Goal: Task Accomplishment & Management: Use online tool/utility

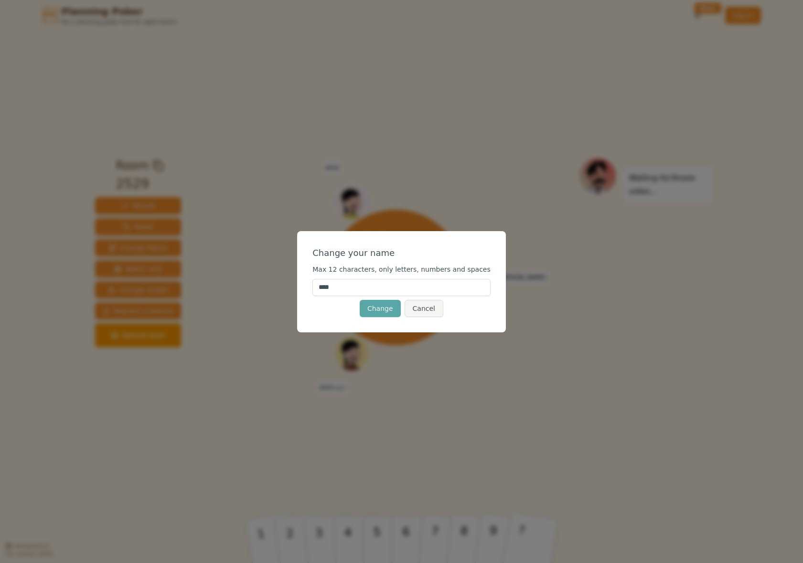
click at [360, 284] on input "****" at bounding box center [402, 287] width 178 height 17
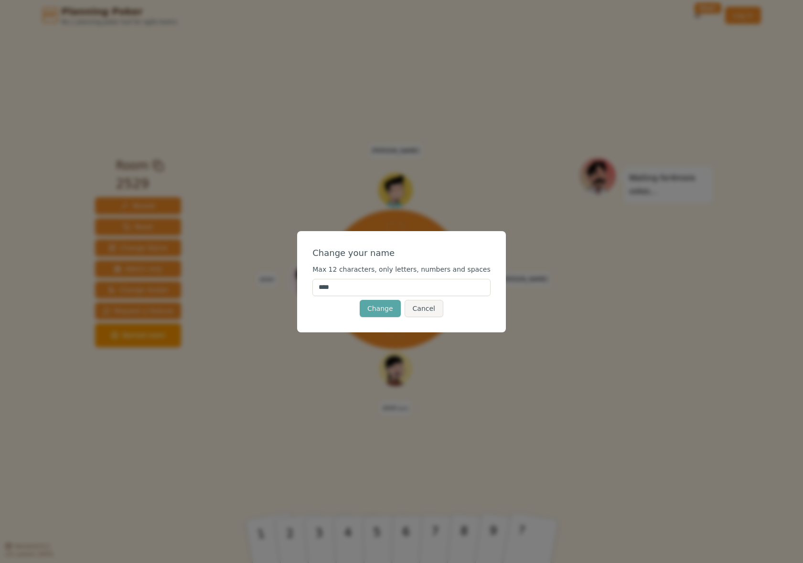
drag, startPoint x: 365, startPoint y: 284, endPoint x: 279, endPoint y: 284, distance: 86.5
click at [279, 284] on div "Change your name Max 12 characters, only letters, numbers and spaces **** Chang…" at bounding box center [401, 281] width 803 height 563
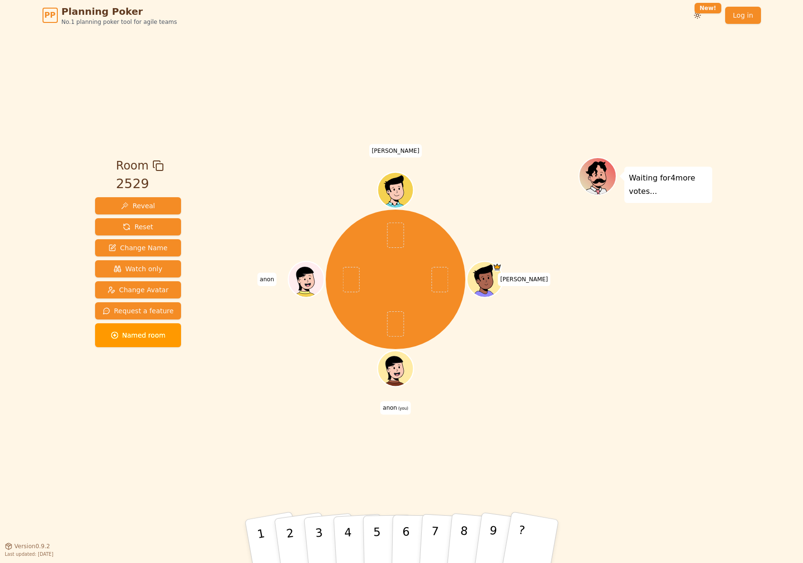
click at [269, 280] on div "[PERSON_NAME] (you) [PERSON_NAME]" at bounding box center [396, 279] width 366 height 211
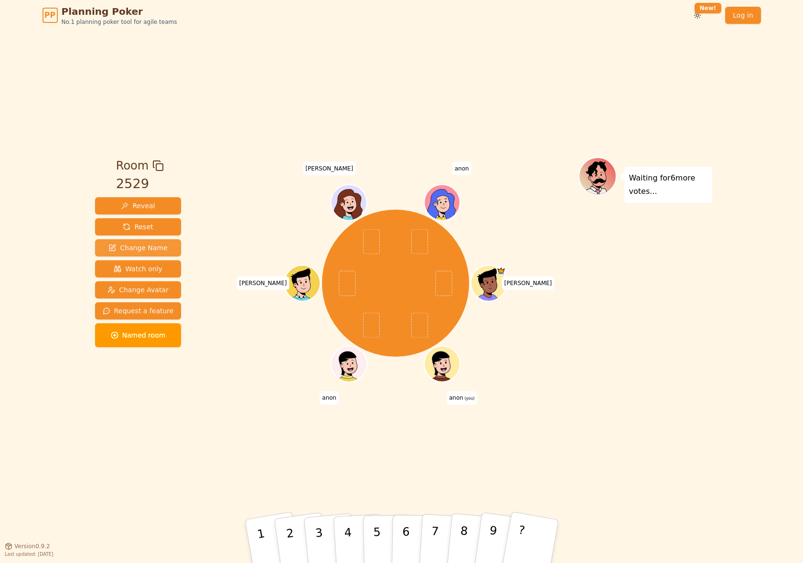
click at [138, 248] on span "Change Name" at bounding box center [137, 248] width 59 height 10
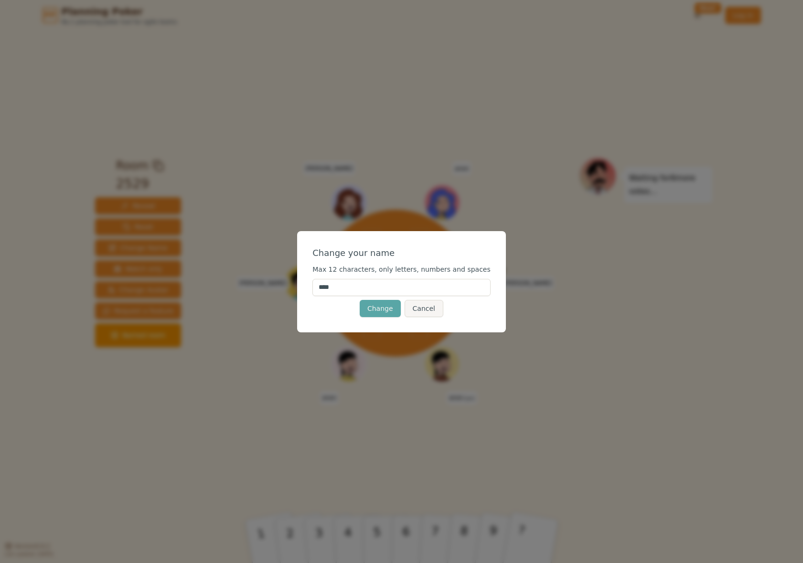
drag, startPoint x: 365, startPoint y: 287, endPoint x: 321, endPoint y: 285, distance: 44.0
click at [321, 285] on input "****" at bounding box center [402, 287] width 178 height 17
type input "**"
click at [366, 308] on button "Change" at bounding box center [380, 308] width 41 height 17
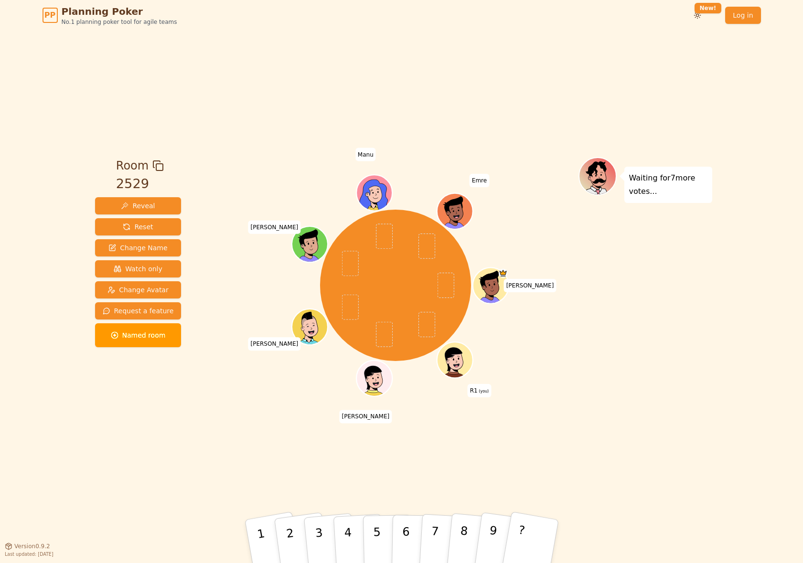
click at [143, 436] on div "Room 2529 Reveal Reset Change Name Watch only Change Avatar Request a feature N…" at bounding box center [401, 289] width 621 height 516
click at [246, 419] on div "[PERSON_NAME] R1 (you) [PERSON_NAME] [PERSON_NAME] Manu Emre" at bounding box center [396, 288] width 366 height 263
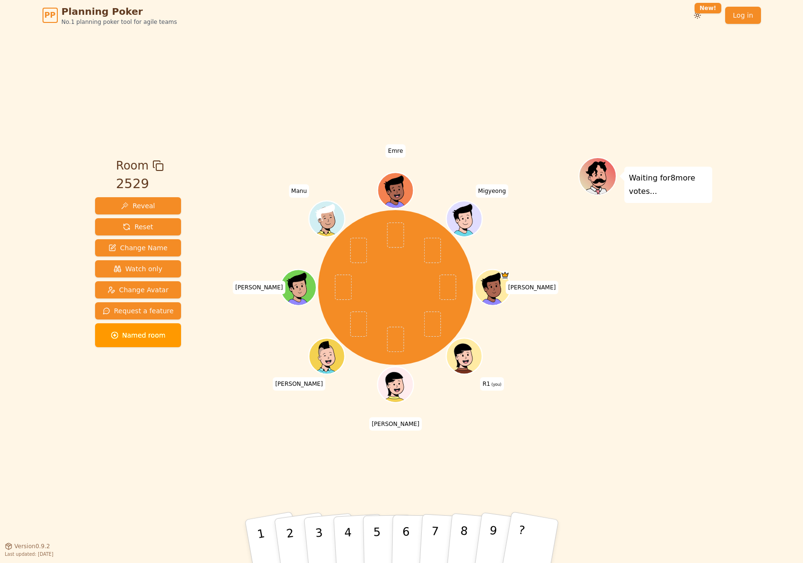
click at [215, 421] on div "Room 2529 Reveal Reset Change Name Watch only Change Avatar Request a feature N…" at bounding box center [401, 289] width 621 height 516
click at [139, 294] on span "Change Avatar" at bounding box center [138, 290] width 61 height 10
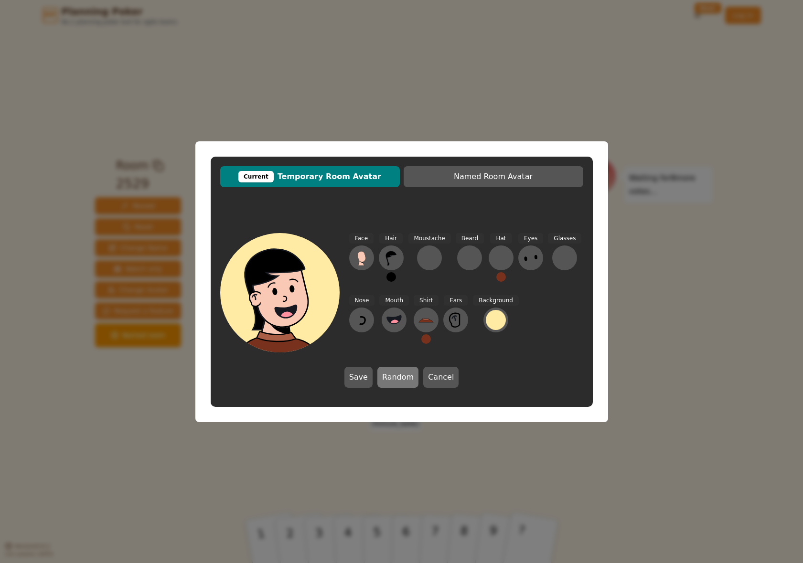
click at [399, 374] on button "Random" at bounding box center [398, 377] width 41 height 21
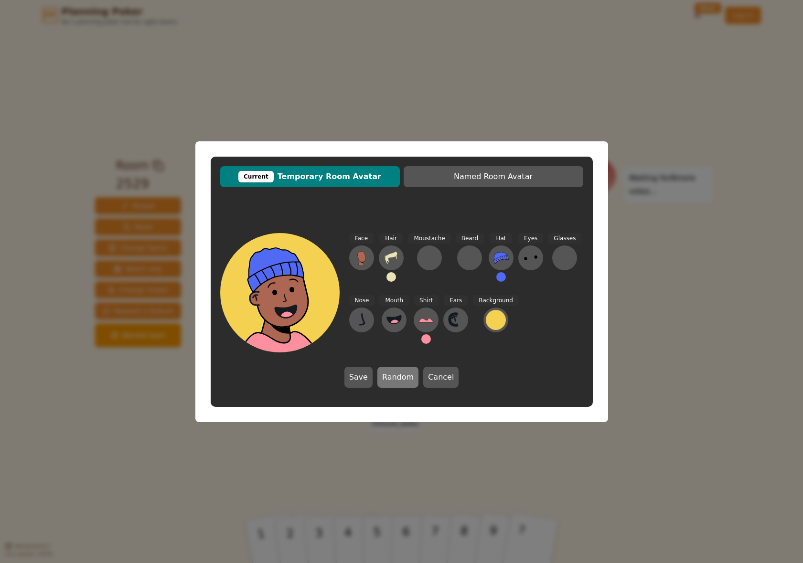
click at [399, 374] on button "Random" at bounding box center [398, 377] width 41 height 21
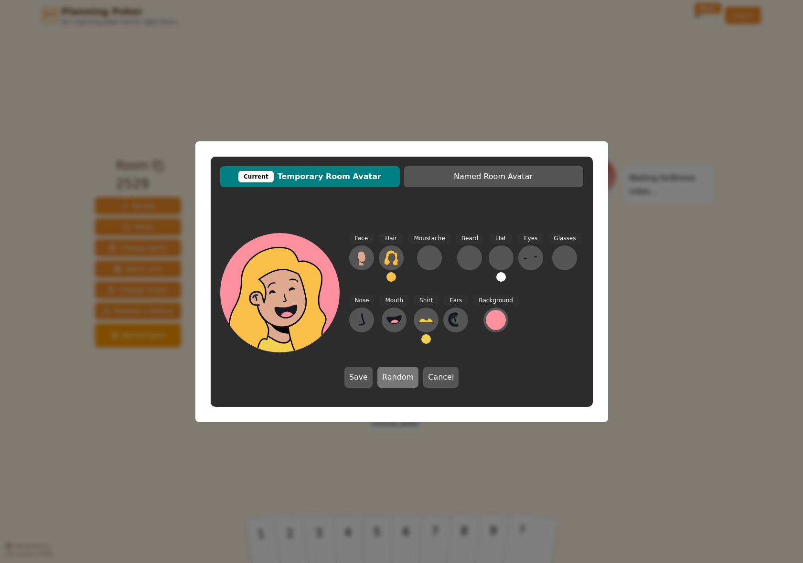
click at [399, 374] on button "Random" at bounding box center [398, 377] width 41 height 21
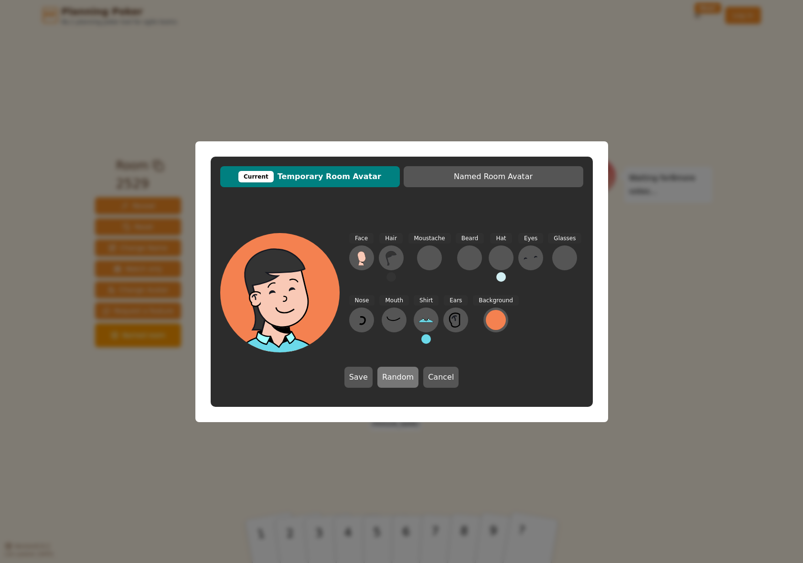
click at [399, 374] on button "Random" at bounding box center [398, 377] width 41 height 21
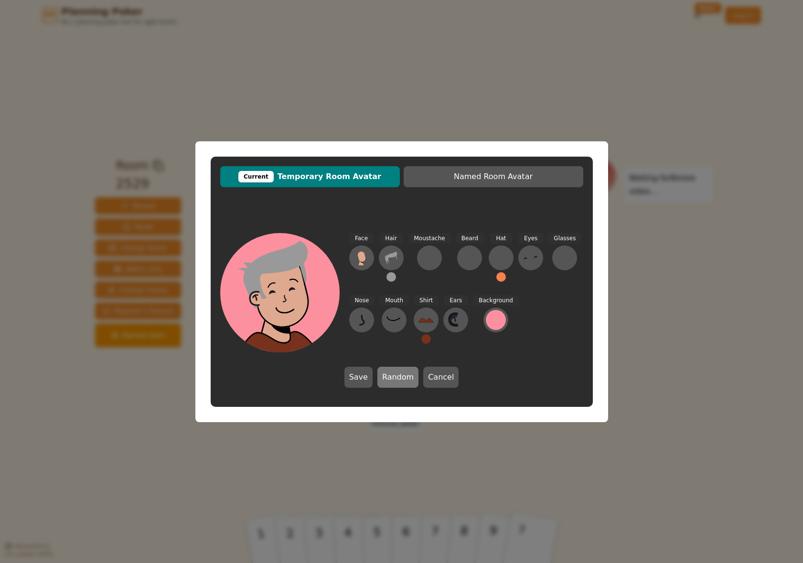
click at [399, 374] on button "Random" at bounding box center [398, 377] width 41 height 21
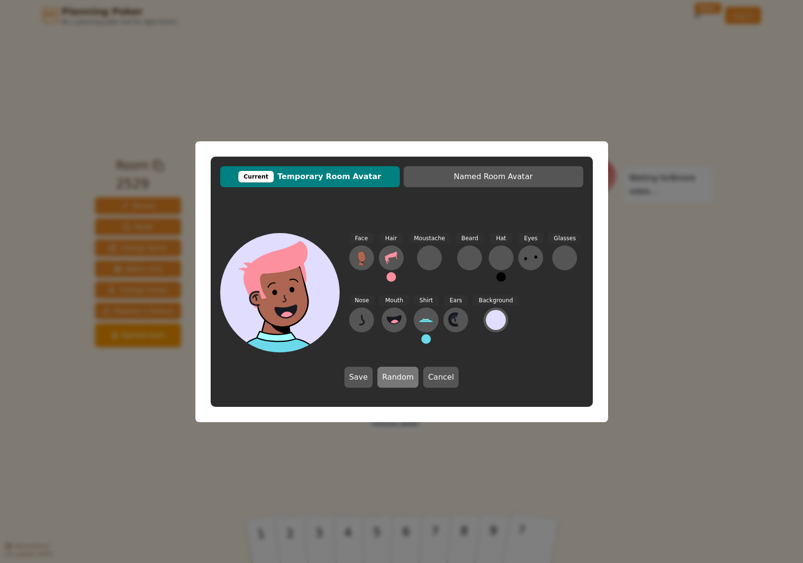
click at [399, 374] on button "Random" at bounding box center [398, 377] width 41 height 21
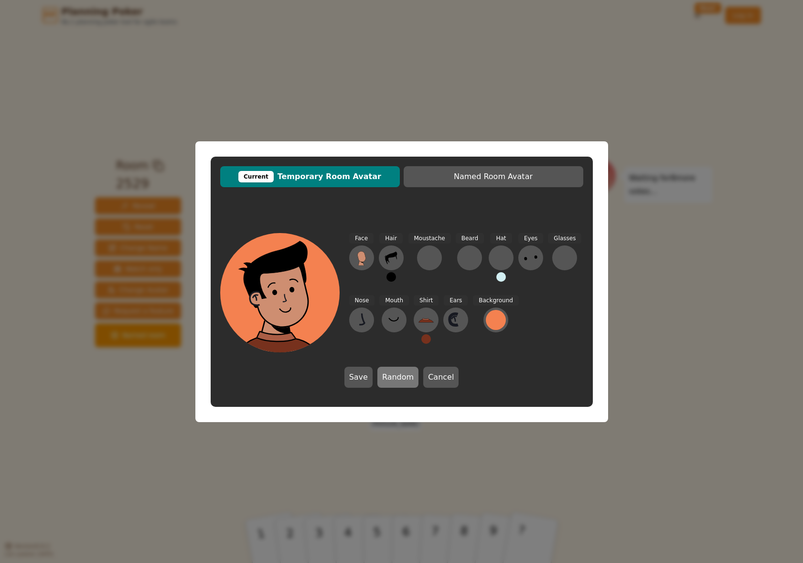
click at [399, 374] on button "Random" at bounding box center [398, 377] width 41 height 21
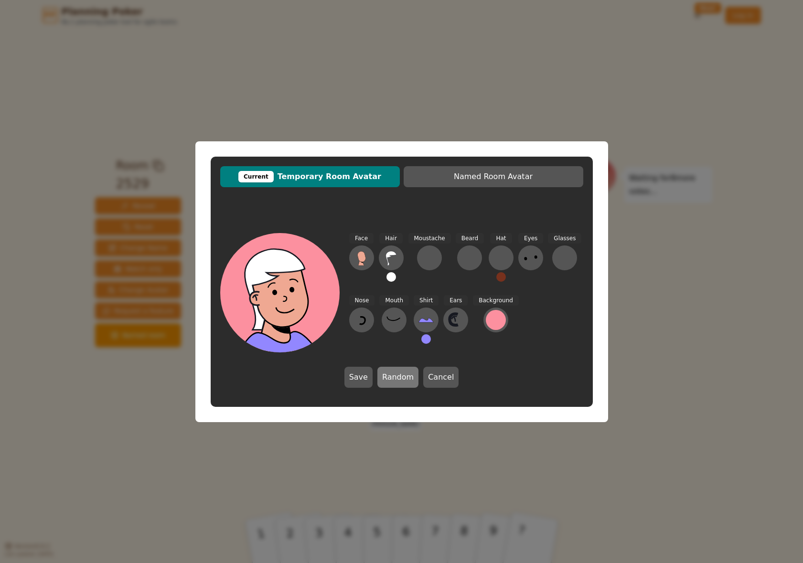
click at [399, 374] on button "Random" at bounding box center [398, 377] width 41 height 21
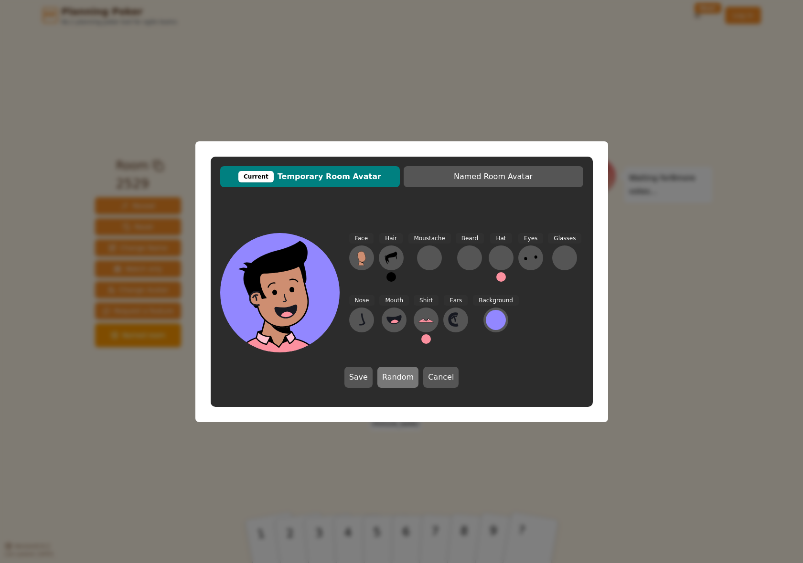
click at [399, 374] on button "Random" at bounding box center [398, 377] width 41 height 21
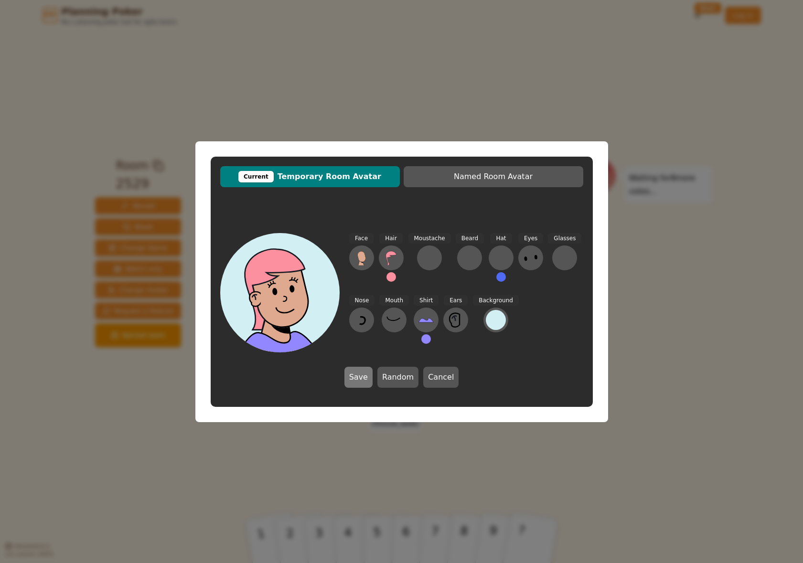
click at [355, 378] on button "Save" at bounding box center [359, 377] width 28 height 21
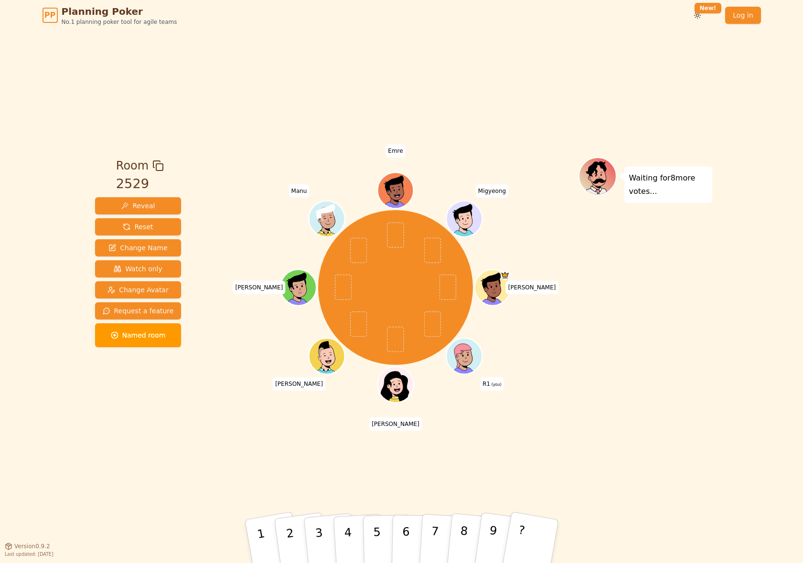
click at [420, 436] on div "Room 2529 Reveal Reset Change Name Watch only Change Avatar Request a feature N…" at bounding box center [401, 289] width 621 height 516
click at [495, 436] on p "9" at bounding box center [492, 541] width 14 height 52
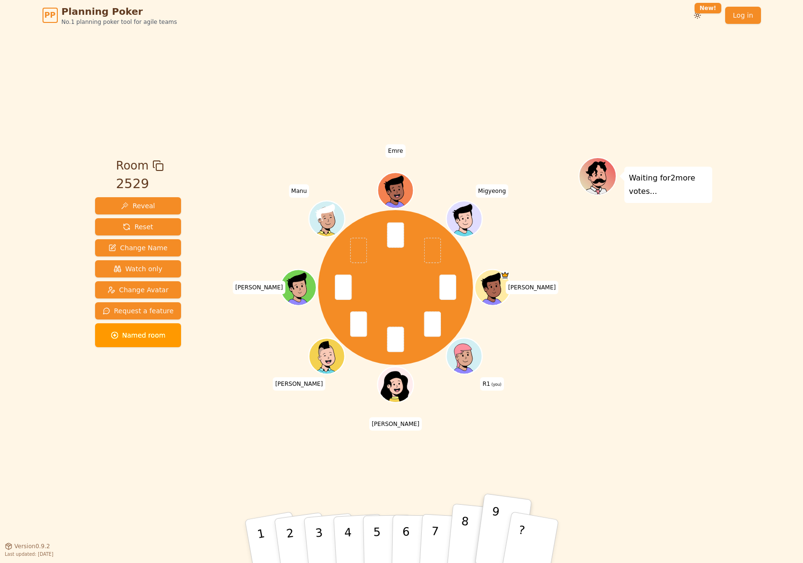
click at [454, 436] on button "8" at bounding box center [473, 542] width 54 height 76
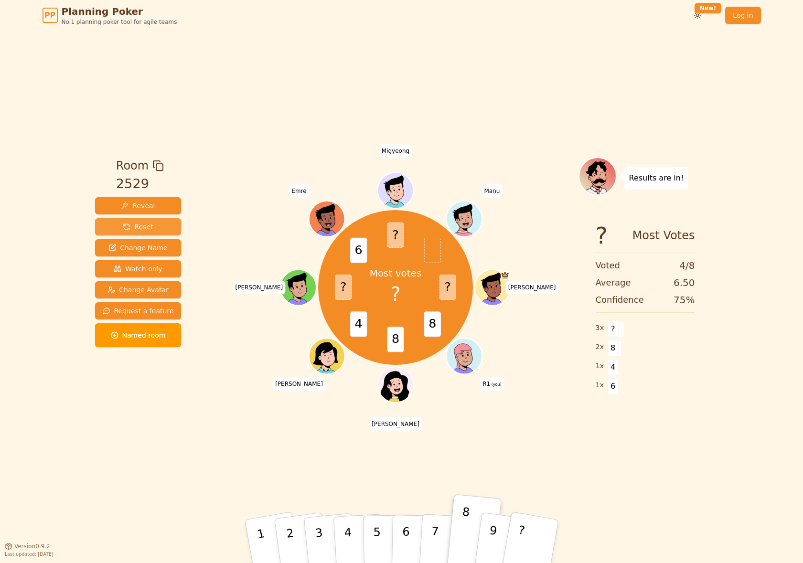
click at [123, 222] on span "Reset" at bounding box center [138, 227] width 30 height 10
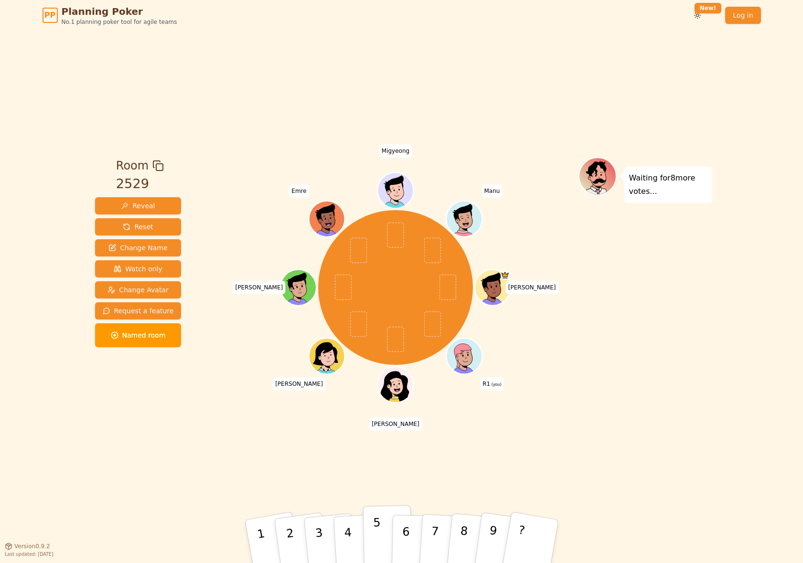
click at [382, 436] on button "5" at bounding box center [387, 542] width 49 height 73
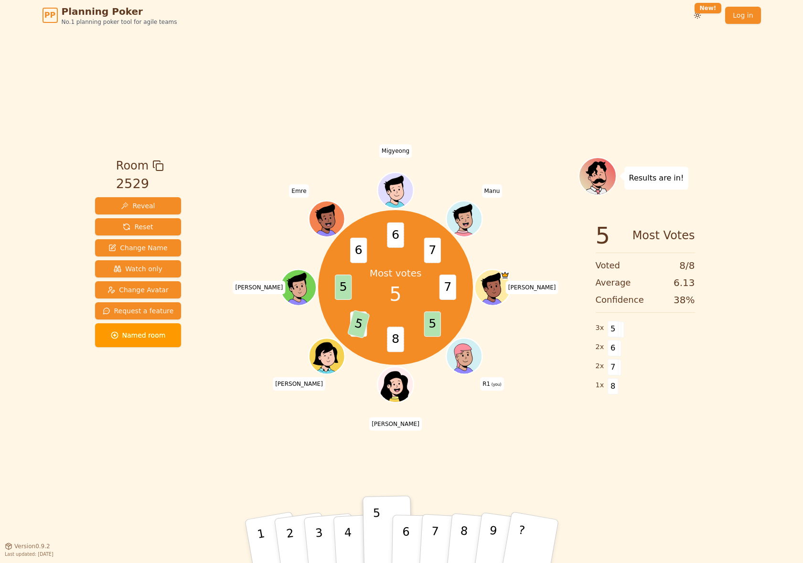
click at [44, 396] on div "PP Planning Poker No.1 planning poker tool for agile teams Toggle theme New! Lo…" at bounding box center [401, 281] width 803 height 563
click at [147, 222] on span "Reset" at bounding box center [138, 227] width 30 height 10
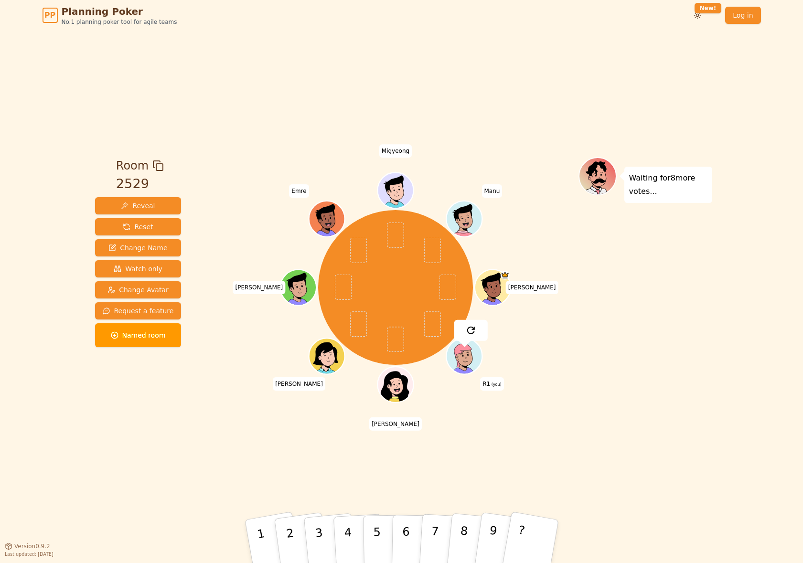
click at [382, 436] on div "Room 2529 Reveal Reset Change Name Watch only Change Avatar Request a feature N…" at bounding box center [401, 289] width 621 height 516
click at [374, 436] on p "5" at bounding box center [377, 542] width 8 height 52
click at [353, 436] on button "4" at bounding box center [359, 542] width 52 height 75
